Goal: Find specific page/section: Find specific page/section

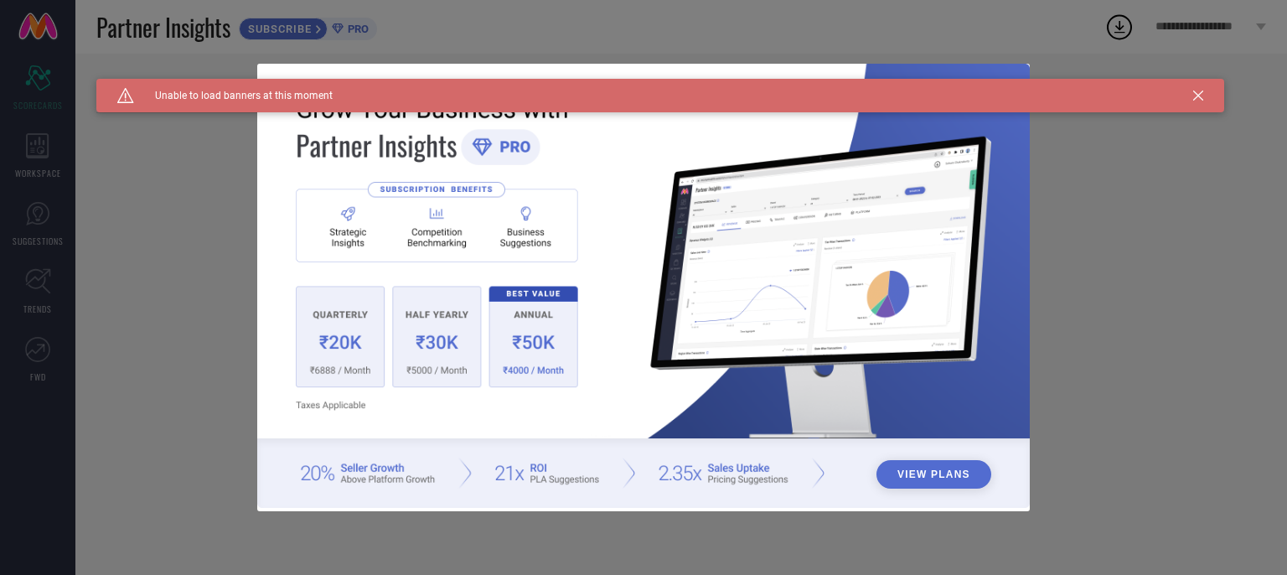
type input "All"
click at [1199, 97] on icon at bounding box center [1198, 95] width 10 height 10
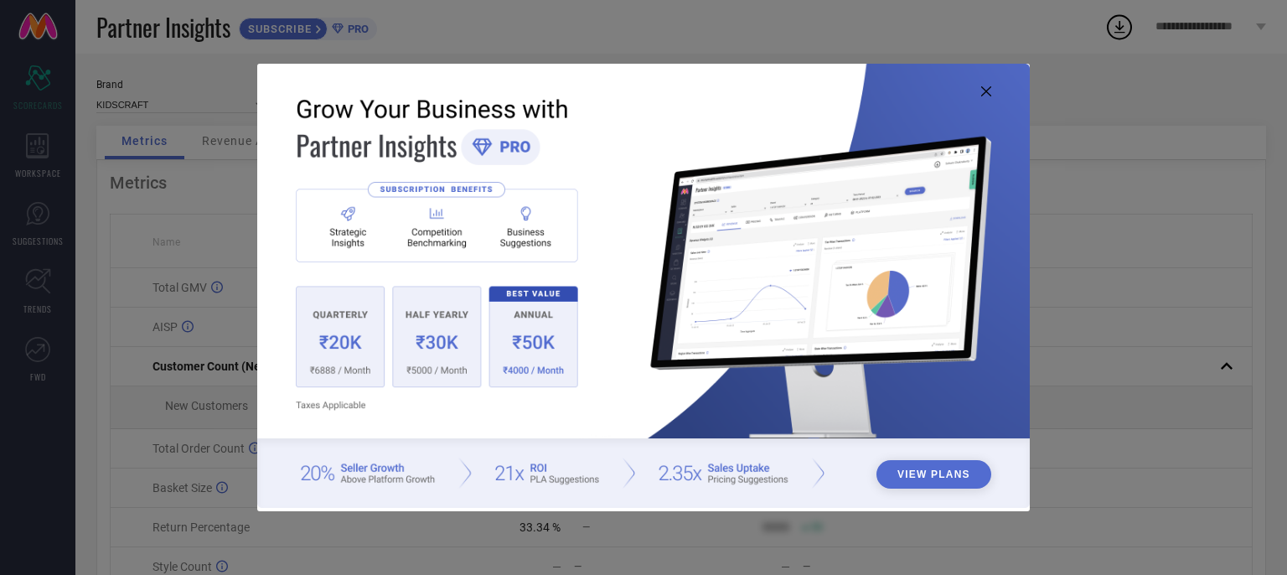
click at [987, 93] on icon at bounding box center [986, 91] width 10 height 10
